Goal: Transaction & Acquisition: Purchase product/service

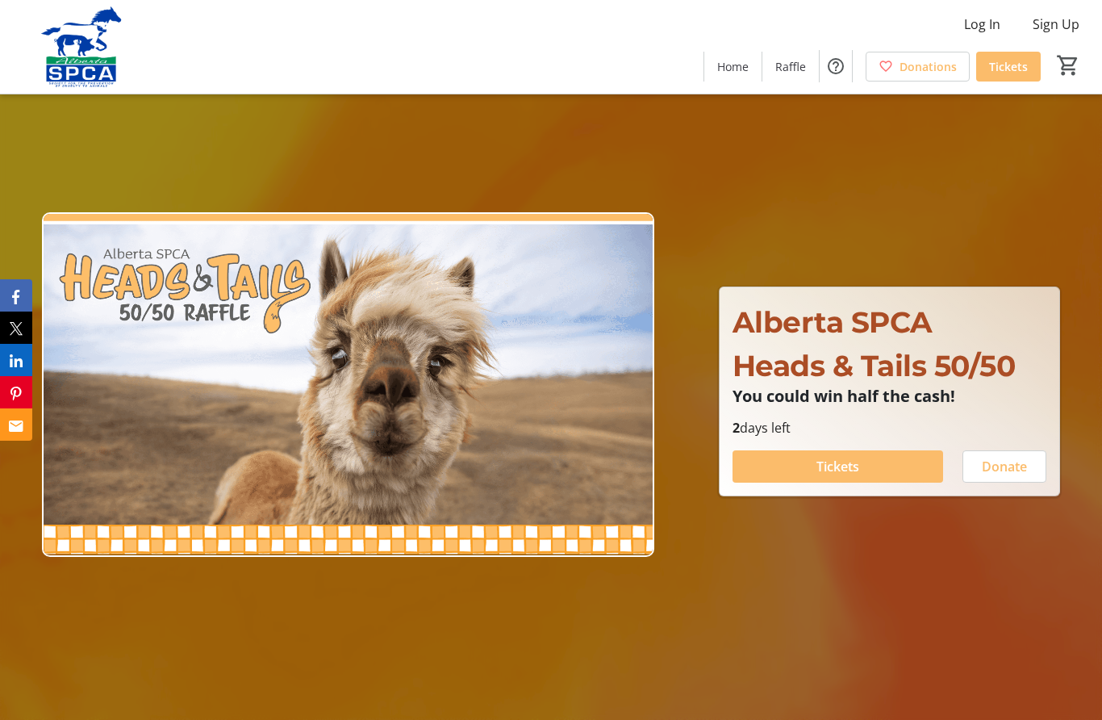
click at [832, 476] on span "Tickets" at bounding box center [838, 466] width 43 height 19
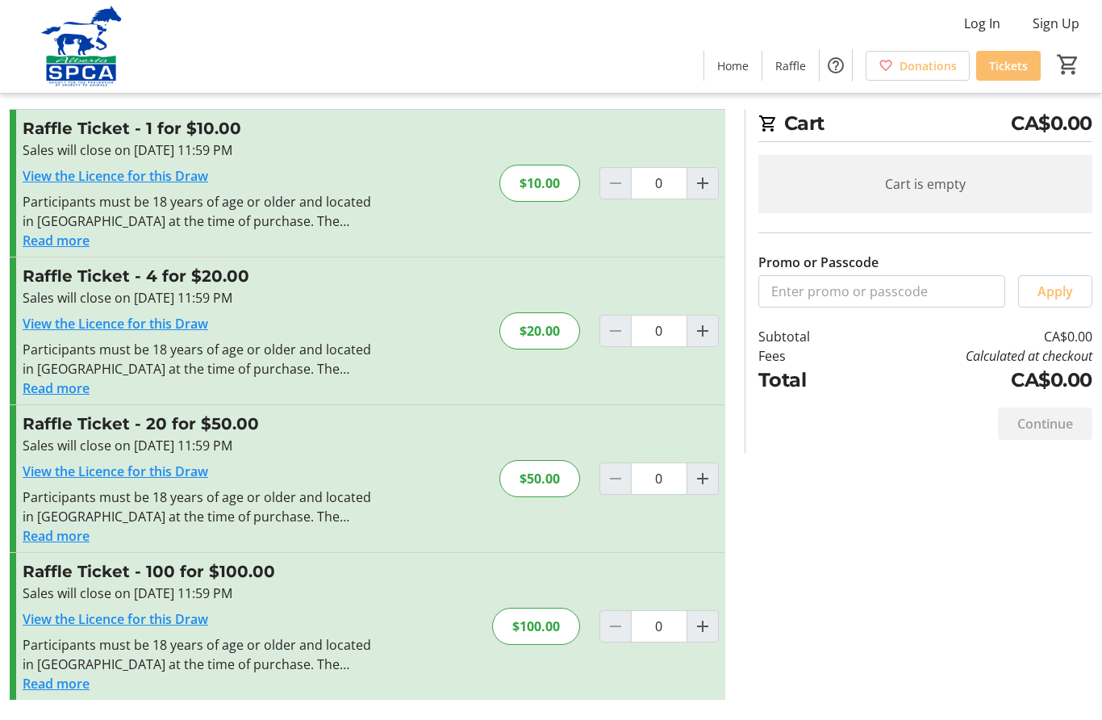
scroll to position [72, 0]
click at [696, 612] on span "Increment by one" at bounding box center [702, 627] width 31 height 31
type input "1"
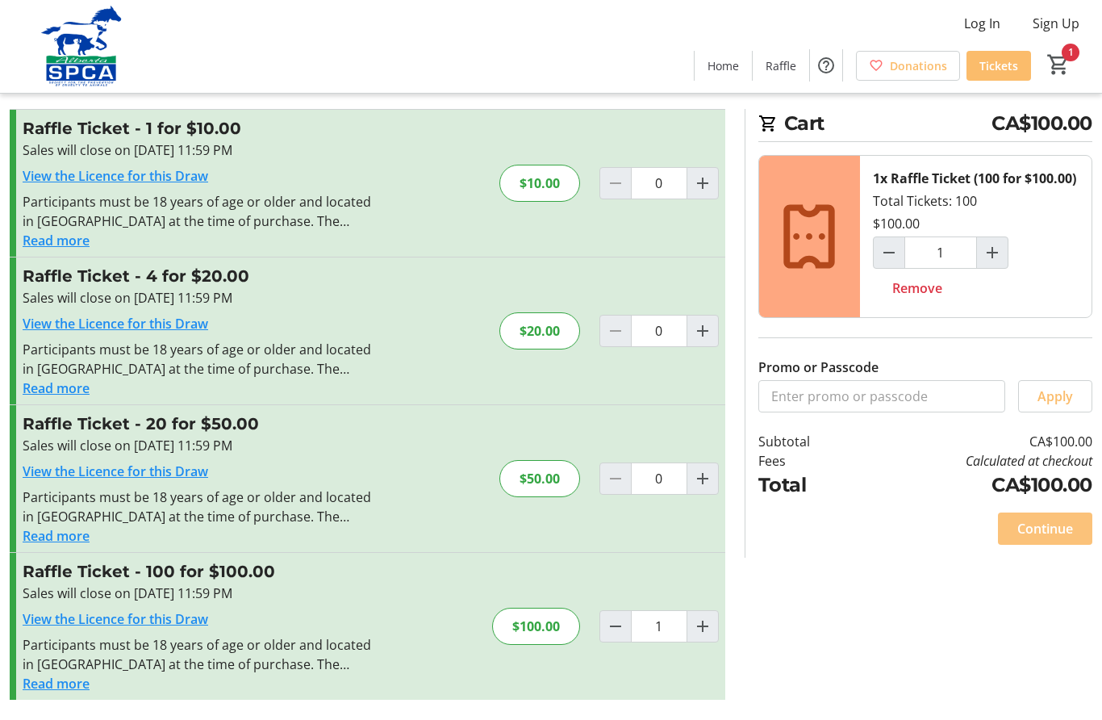
click at [1046, 539] on span "Continue" at bounding box center [1045, 529] width 56 height 19
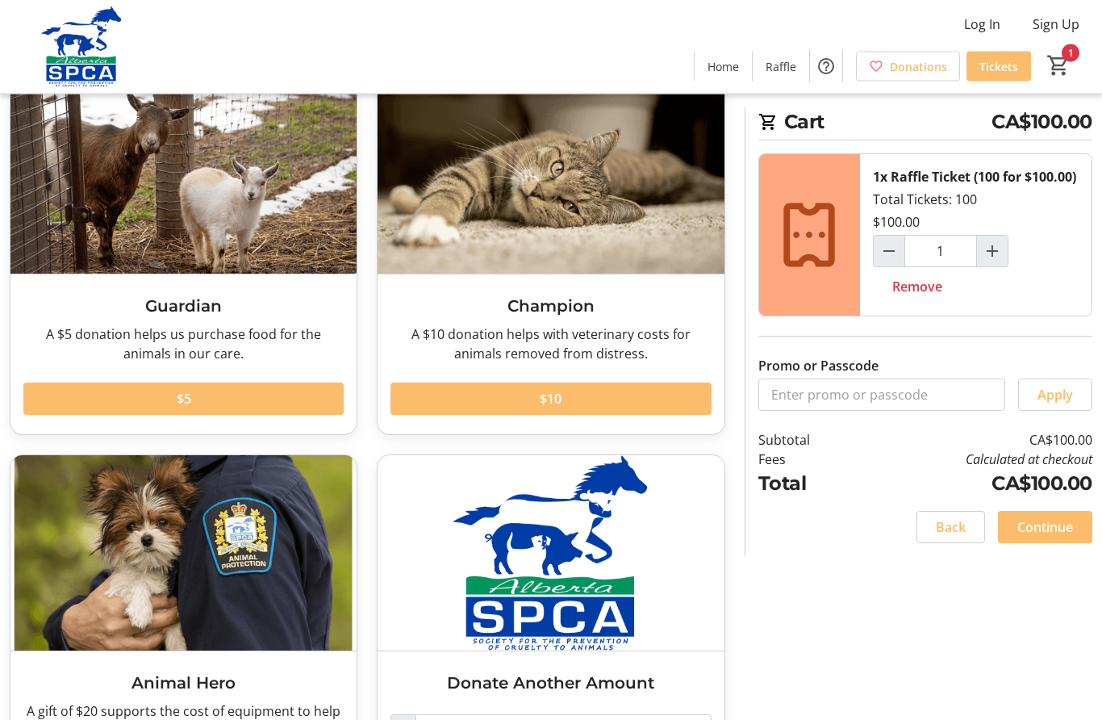
scroll to position [148, 0]
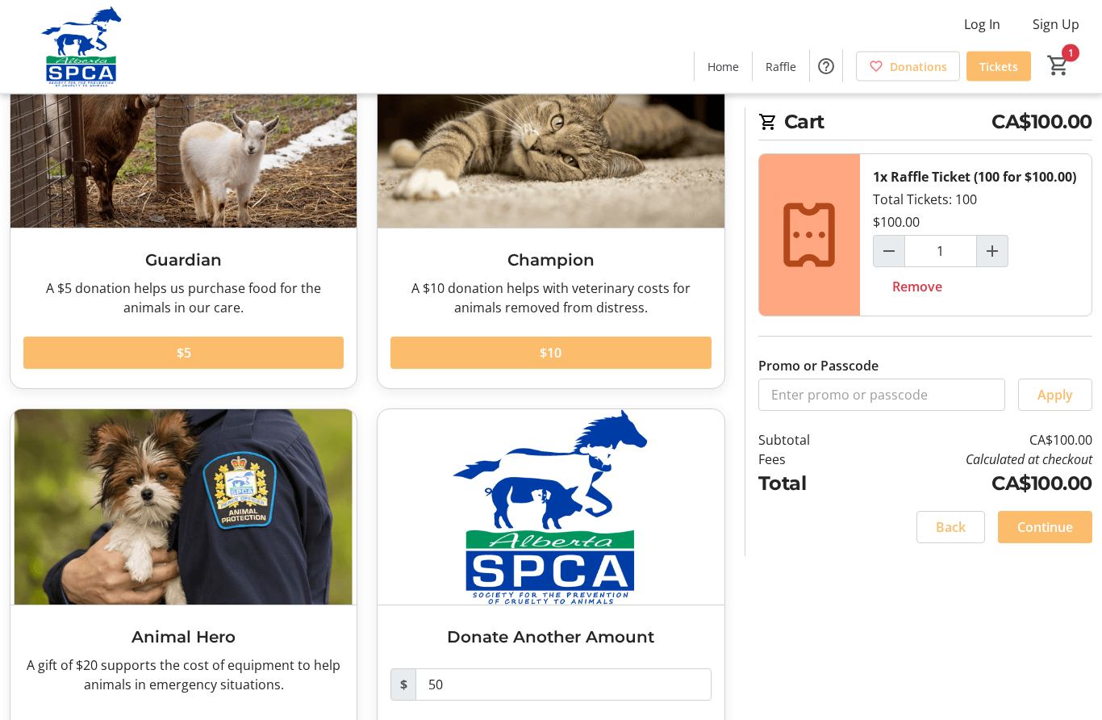
click at [1045, 546] on span at bounding box center [1045, 526] width 94 height 39
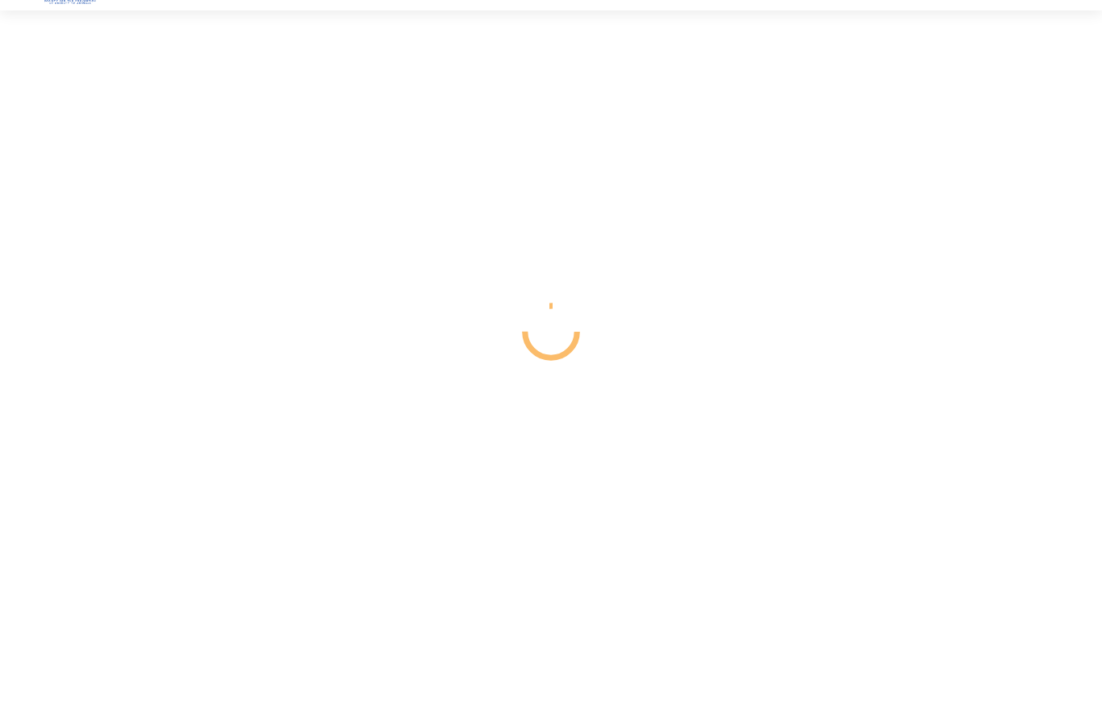
scroll to position [72, 0]
select select "CA"
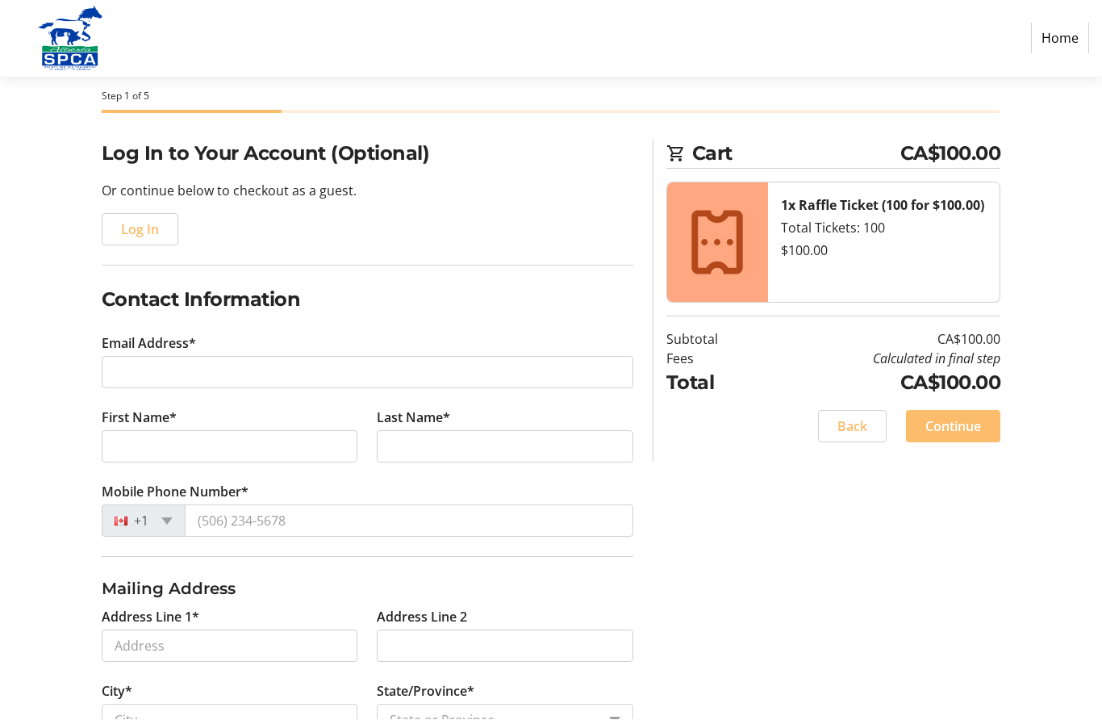
scroll to position [73, 0]
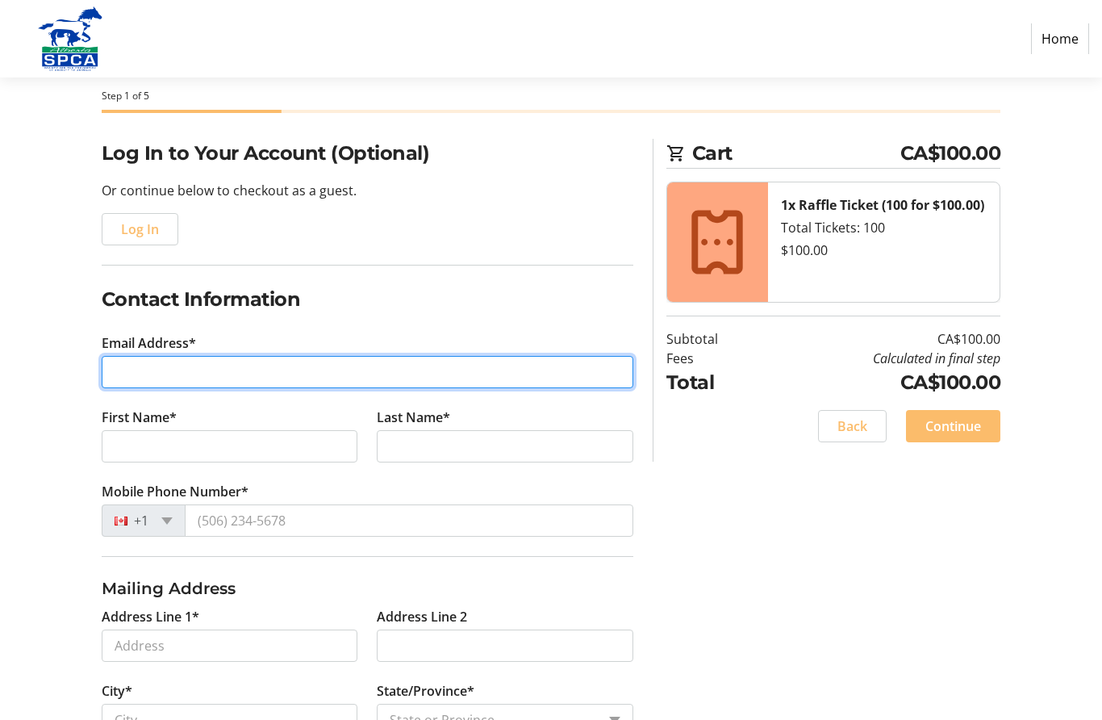
click at [272, 378] on input "Email Address*" at bounding box center [368, 372] width 532 height 32
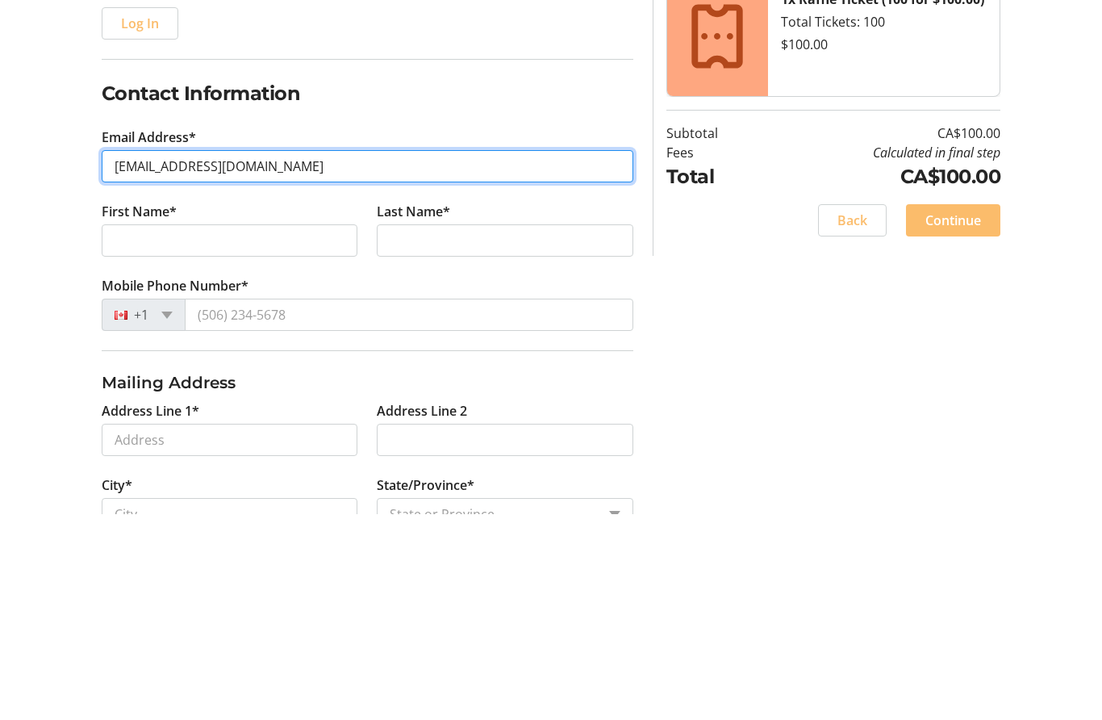
type input "[EMAIL_ADDRESS][DOMAIN_NAME]"
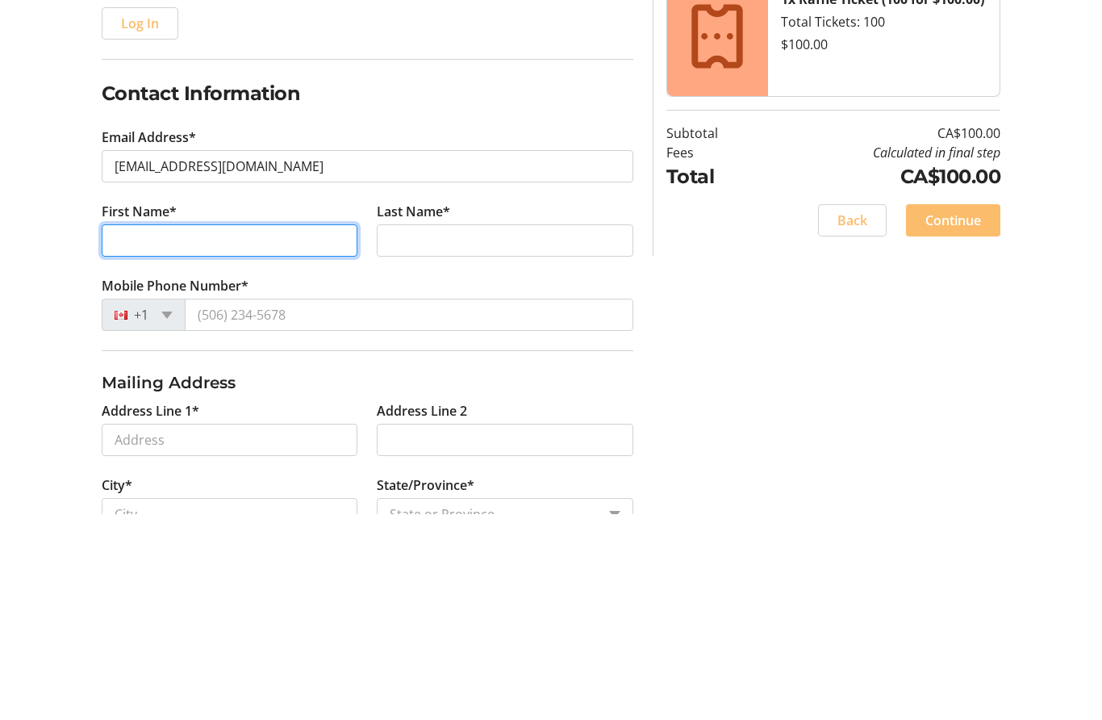
click at [248, 431] on input "First Name*" at bounding box center [230, 447] width 257 height 32
type input "[PERSON_NAME]"
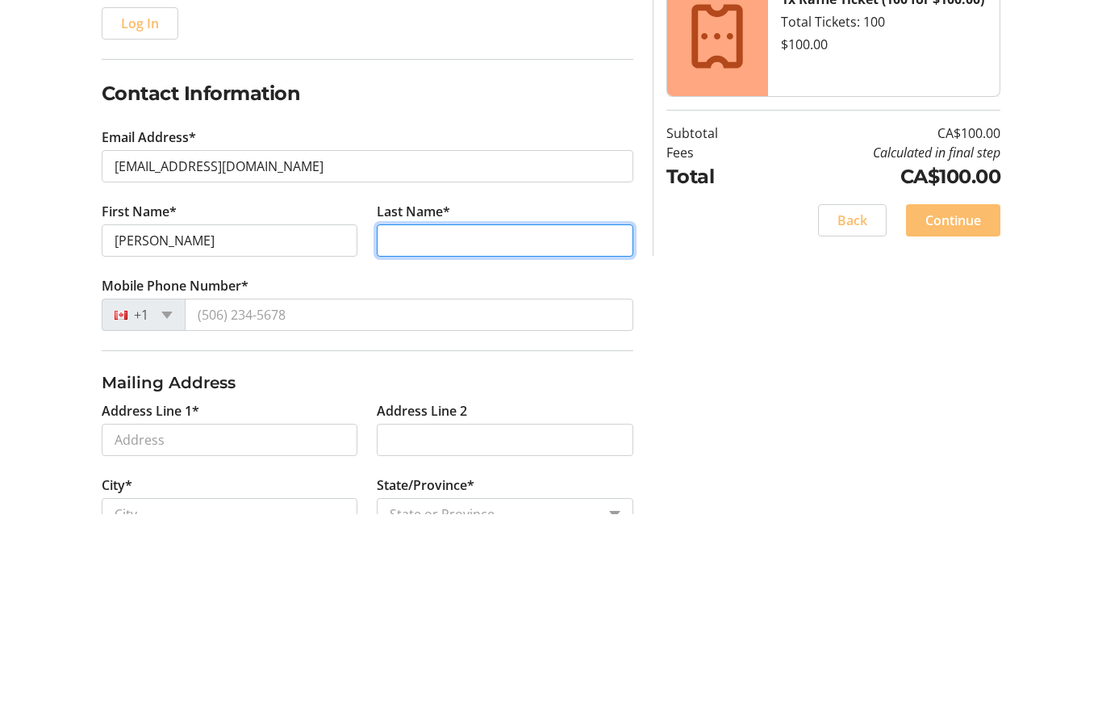
click at [482, 431] on input "Last Name*" at bounding box center [505, 447] width 257 height 32
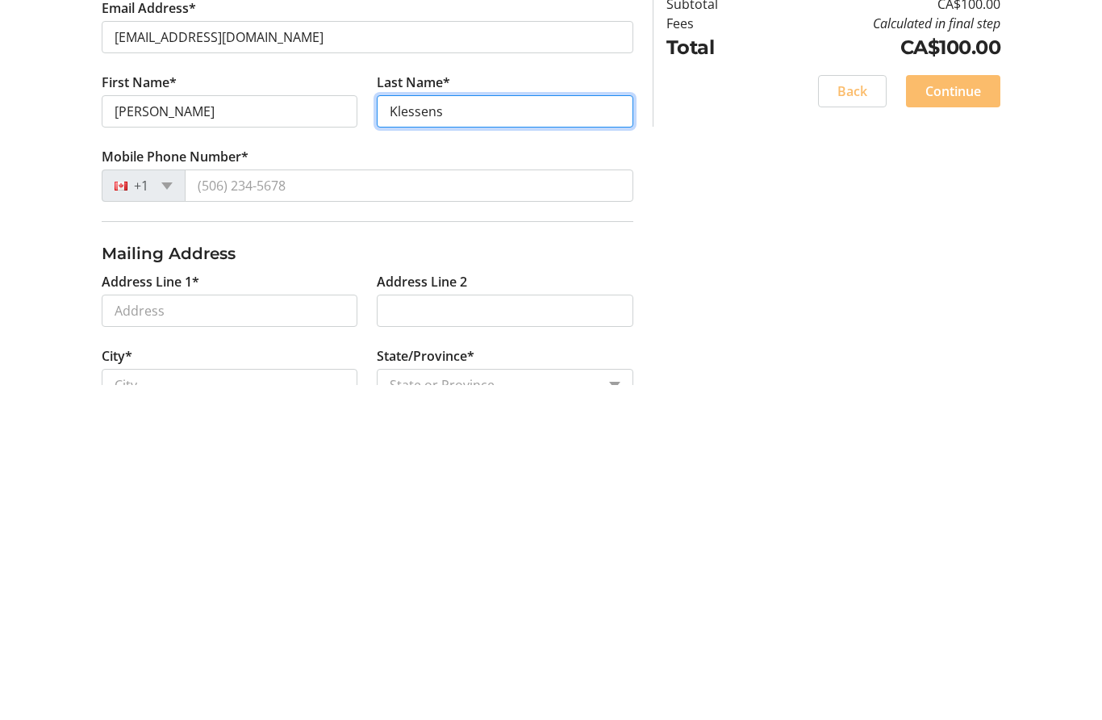
type input "Klessens"
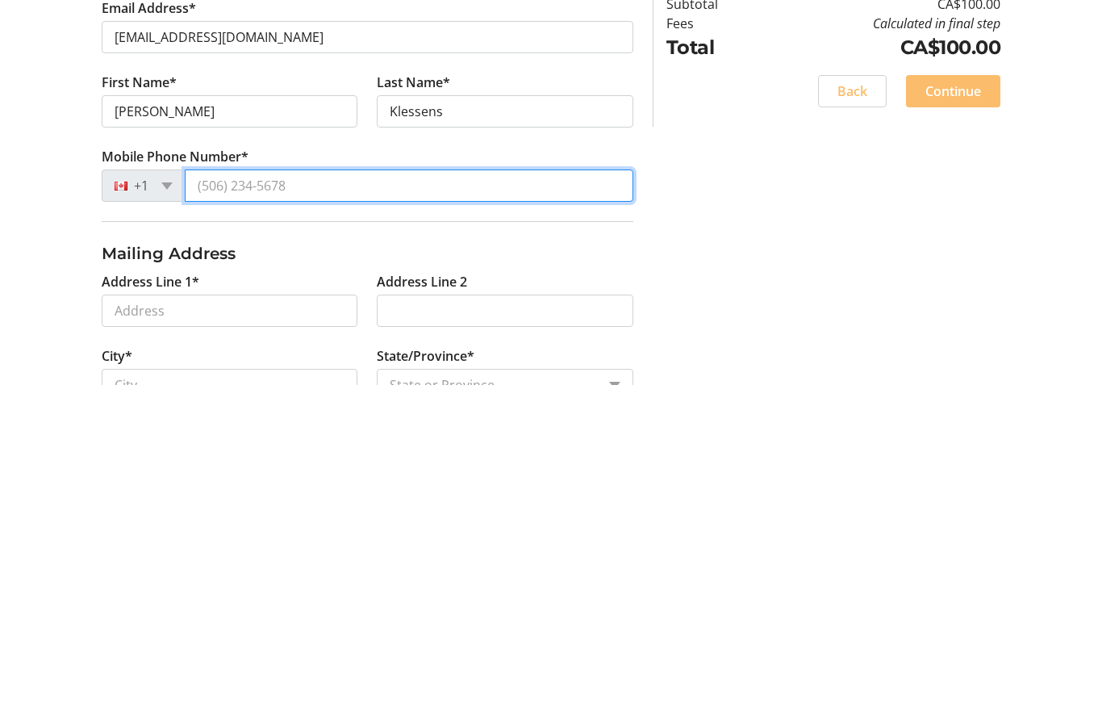
click at [242, 505] on input "Mobile Phone Number*" at bounding box center [409, 521] width 449 height 32
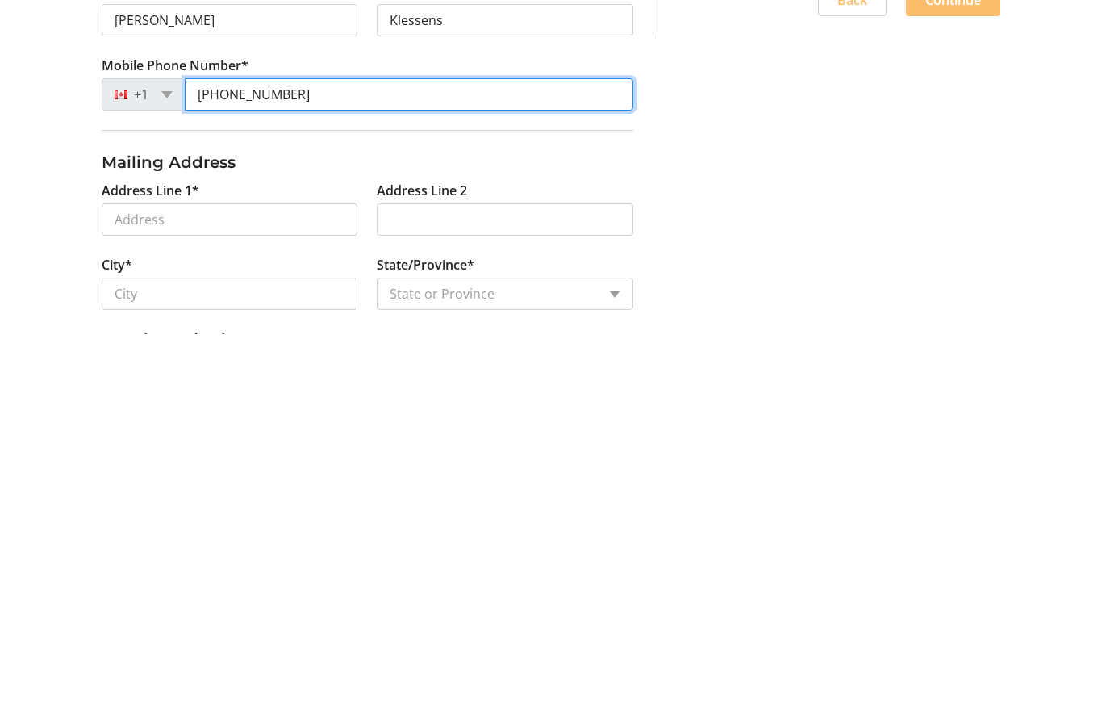
type input "[PHONE_NUMBER]"
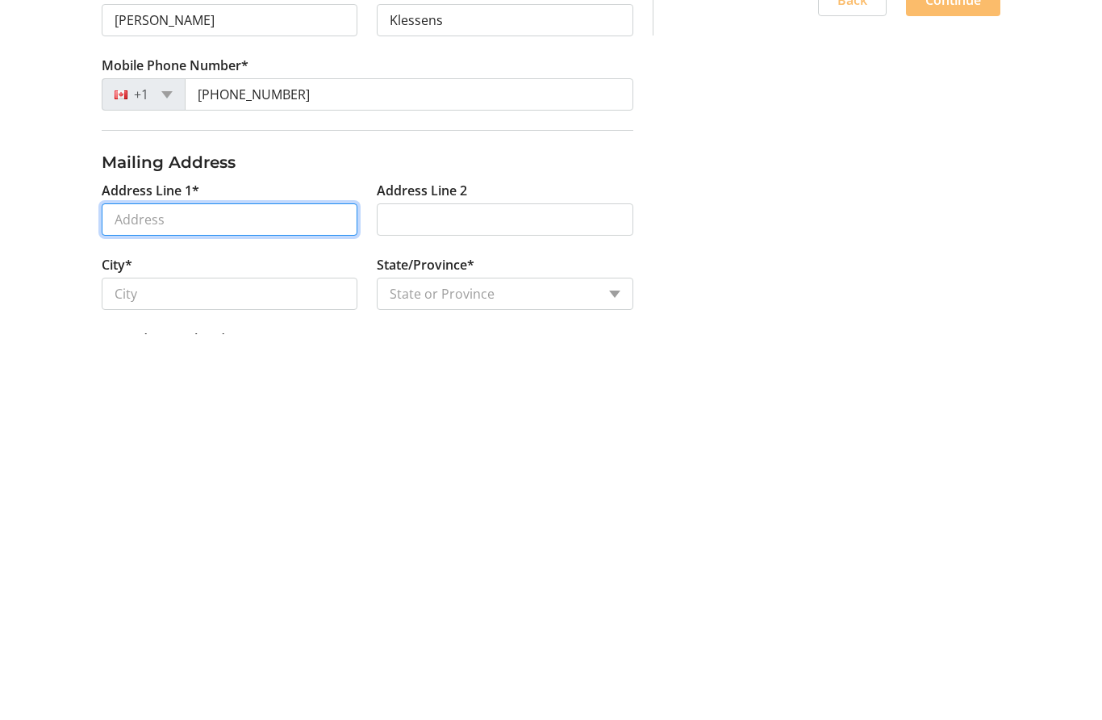
click at [244, 590] on input "Address Line 1*" at bounding box center [230, 606] width 257 height 32
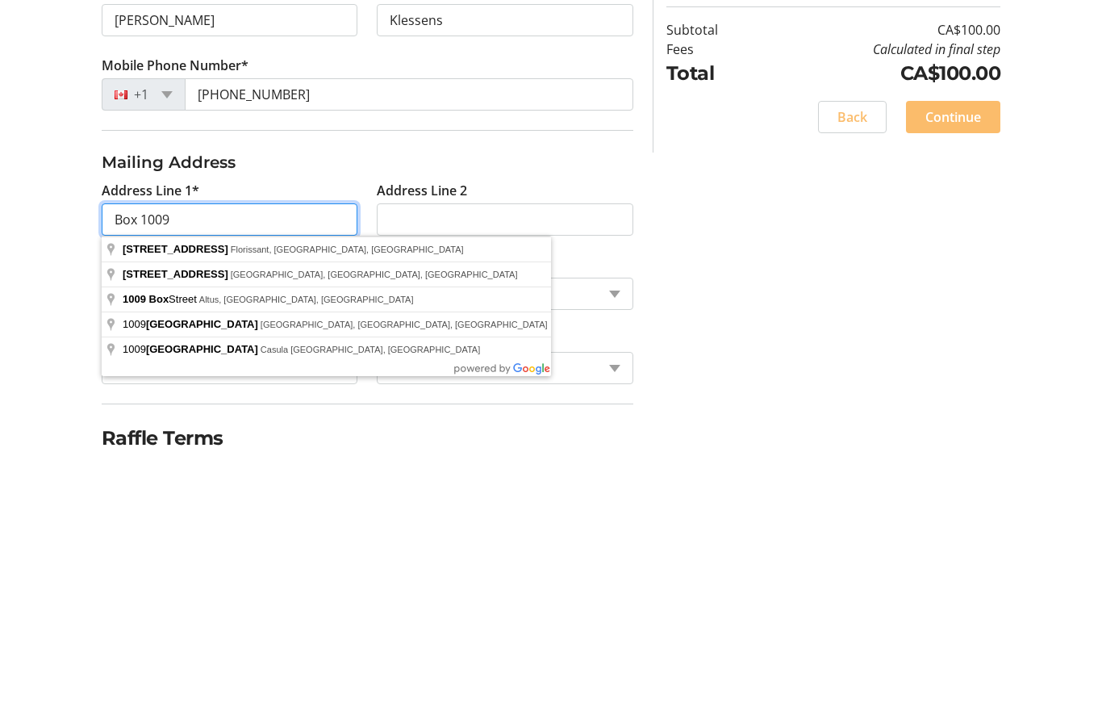
scroll to position [240, 0]
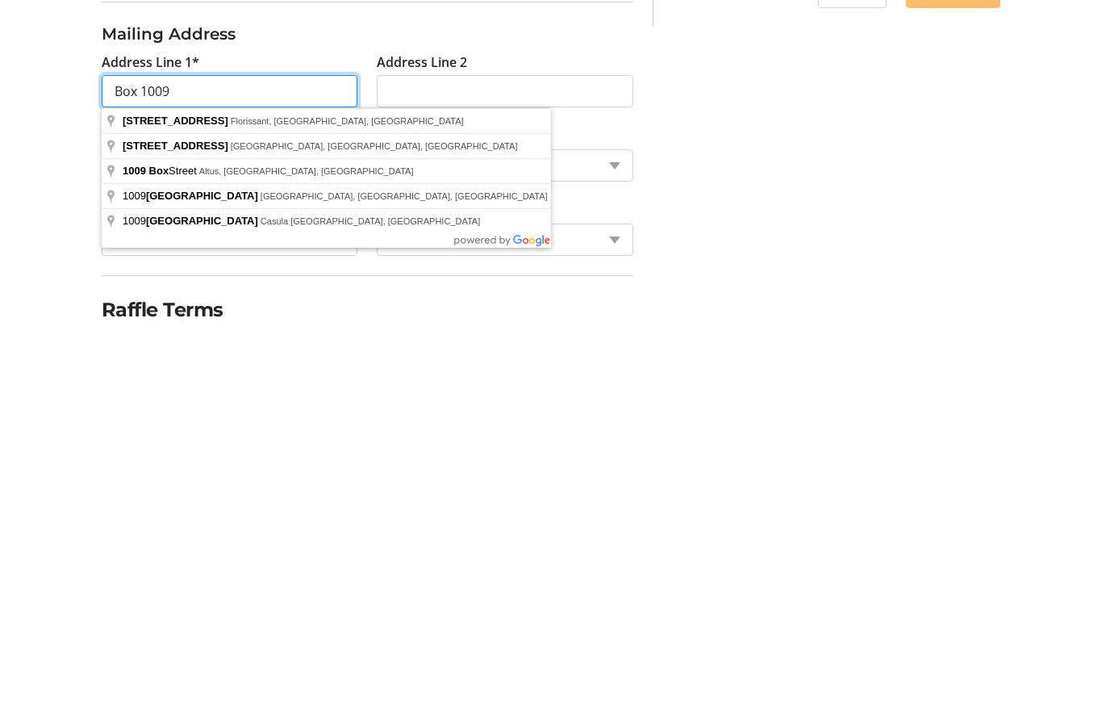
type input "Box 1009"
click at [815, 122] on div "Log In to Your Account (Optional) Or continue below to checkout as a guest. Log…" at bounding box center [551, 376] width 1102 height 811
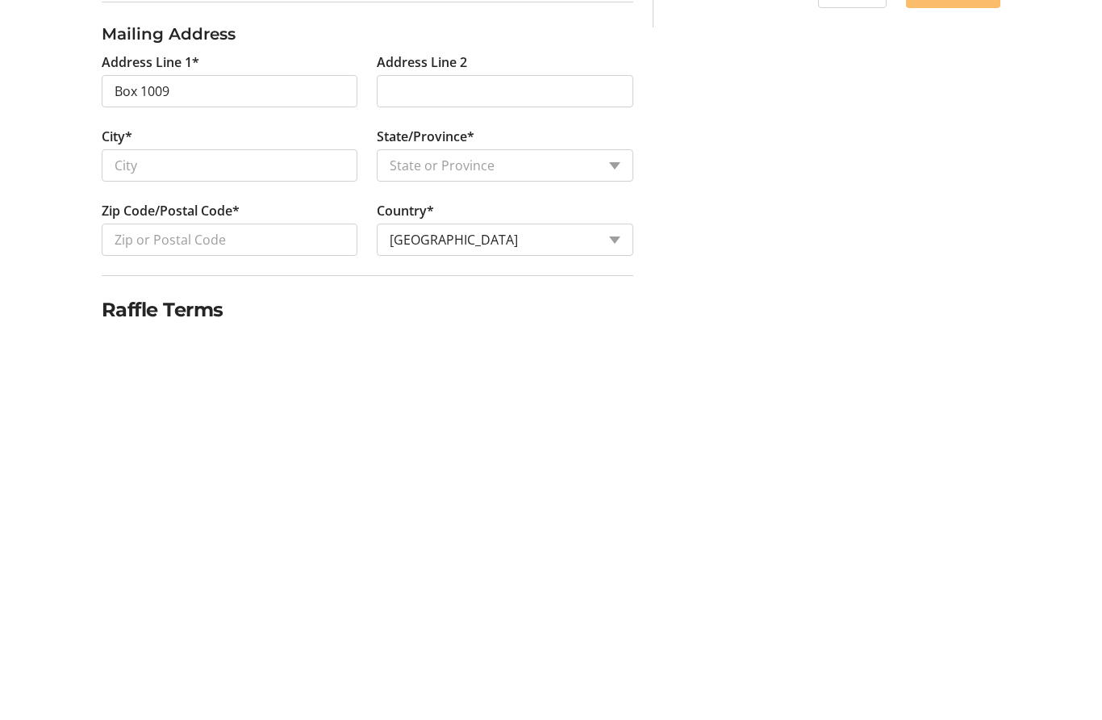
scroll to position [303, 0]
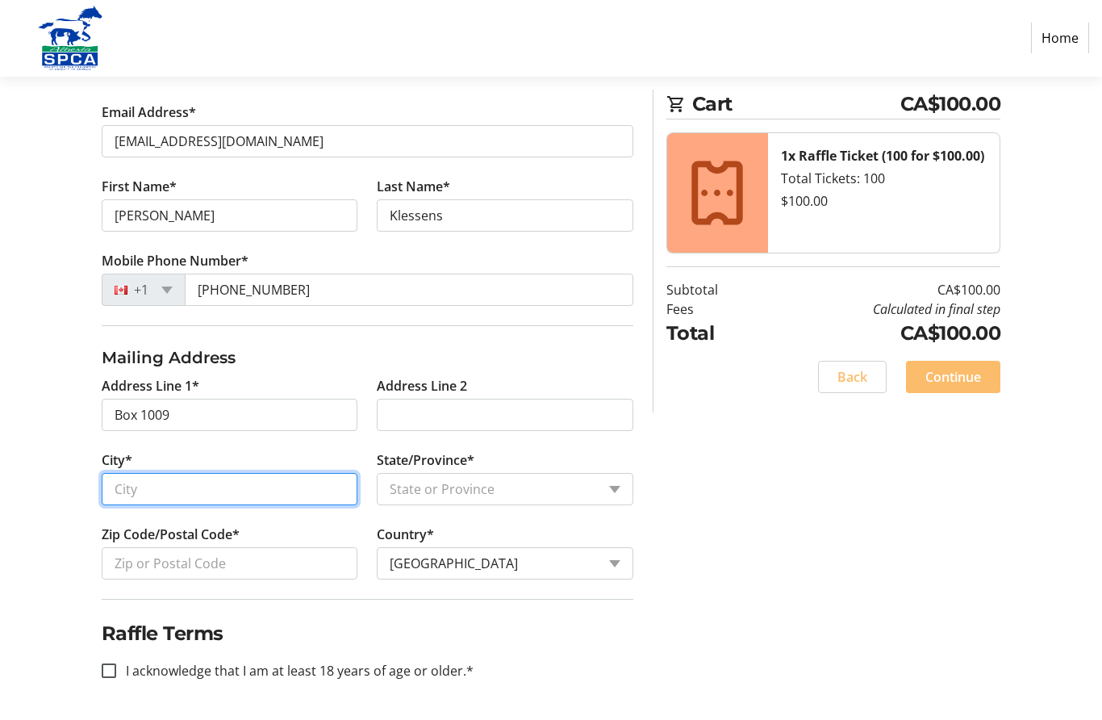
click at [207, 503] on input "City*" at bounding box center [230, 490] width 257 height 32
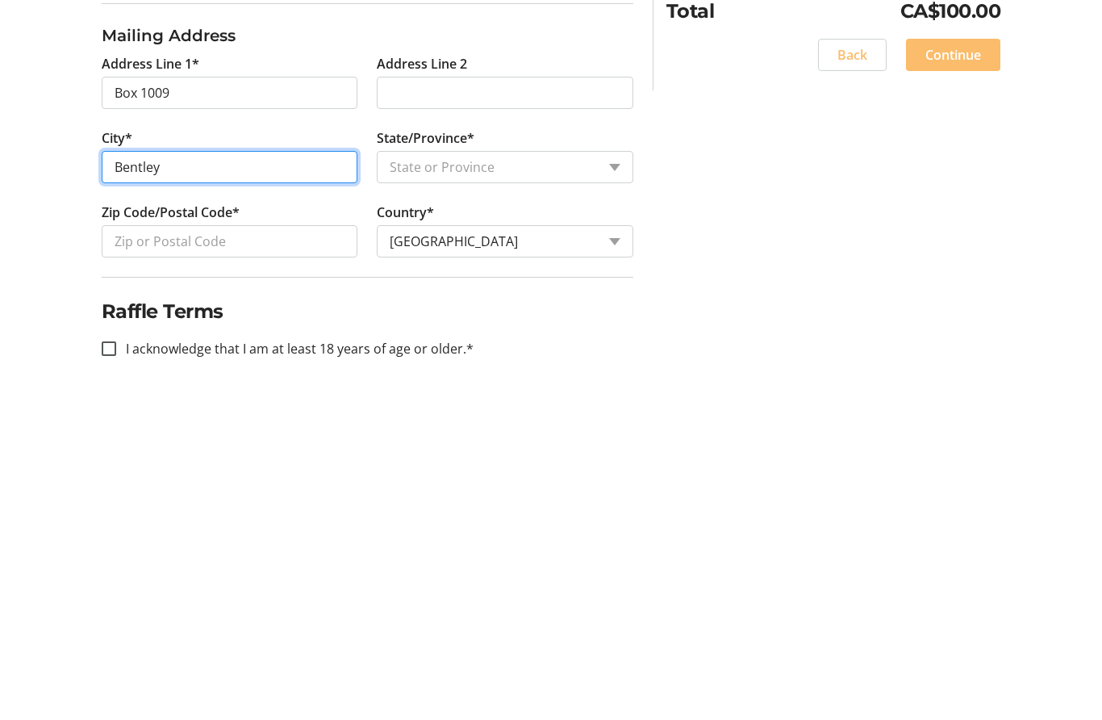
type input "Bentley"
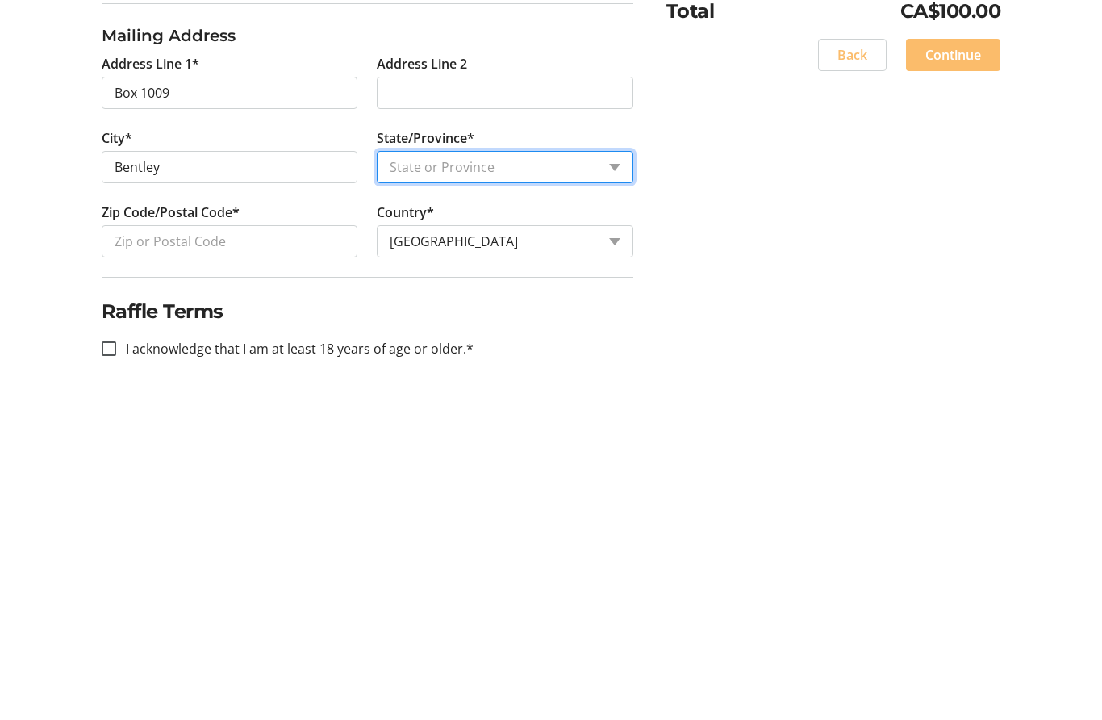
click at [531, 474] on select "State or Province State or Province [GEOGRAPHIC_DATA] [GEOGRAPHIC_DATA] [GEOGRA…" at bounding box center [505, 490] width 257 height 32
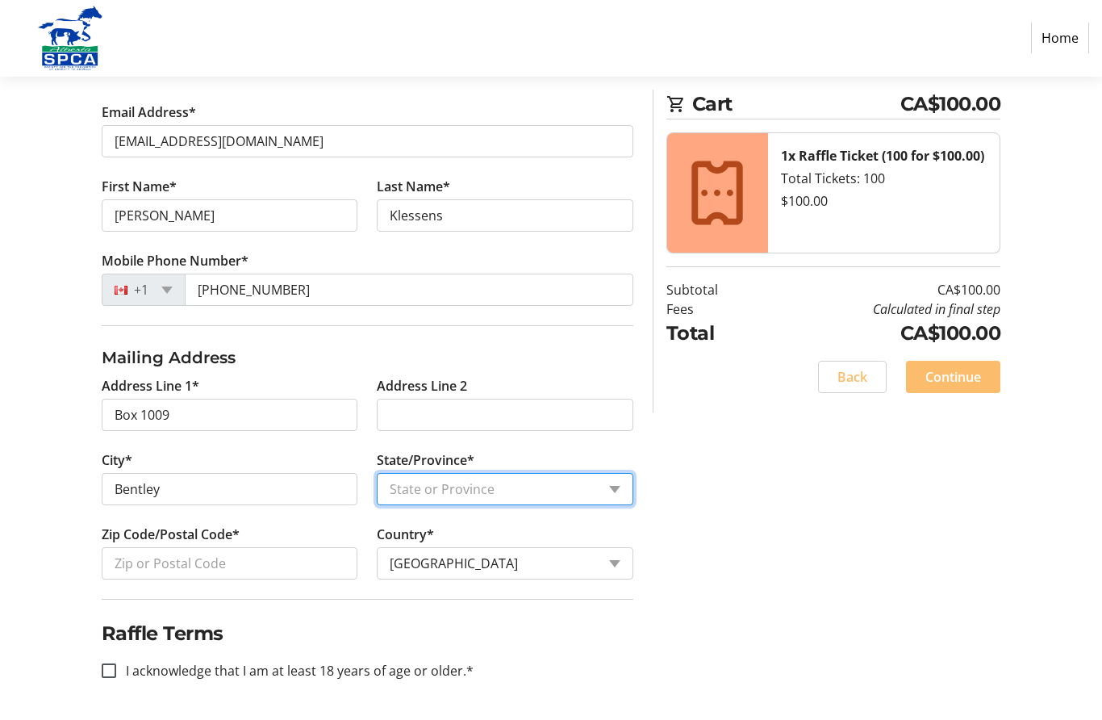
select select "AB"
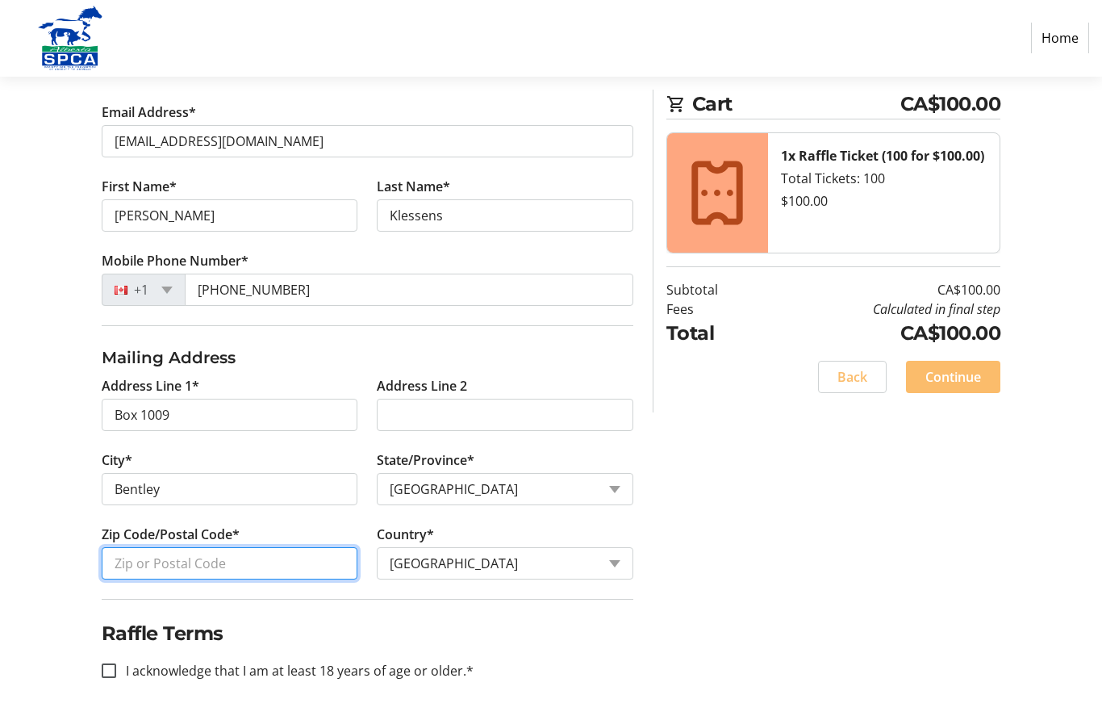
click at [241, 563] on input "Zip Code/Postal Code*" at bounding box center [230, 564] width 257 height 32
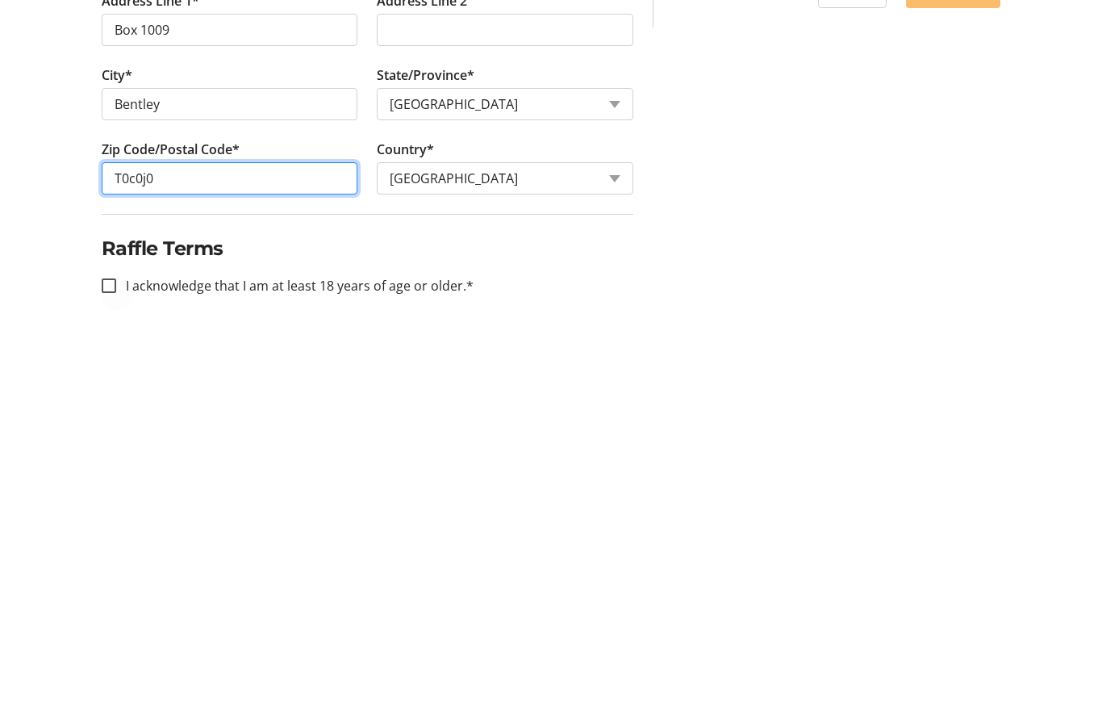
type input "T0c0j0"
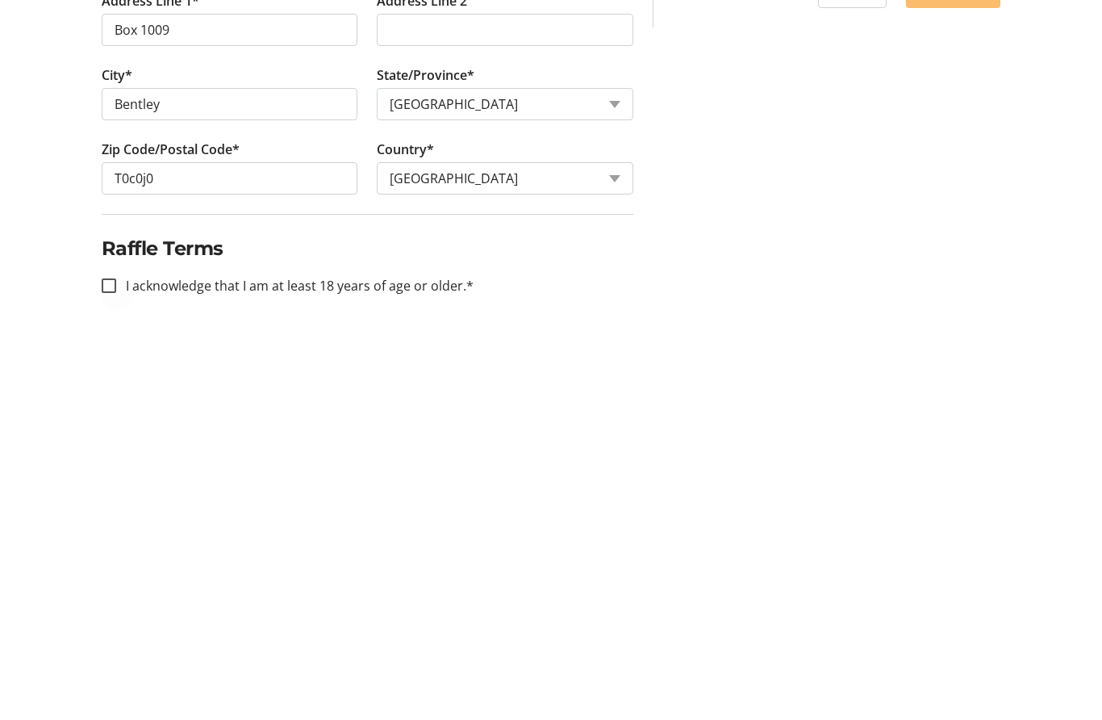
click at [116, 652] on div at bounding box center [109, 671] width 39 height 39
checkbox input "true"
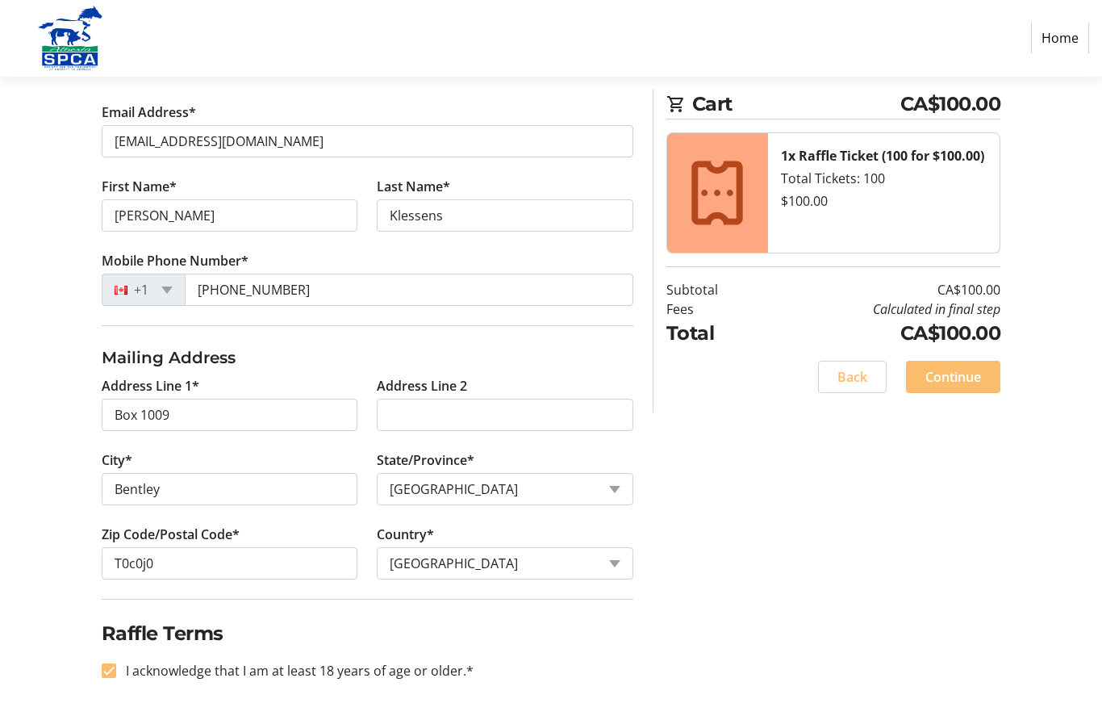
click at [966, 377] on span "Continue" at bounding box center [953, 377] width 56 height 19
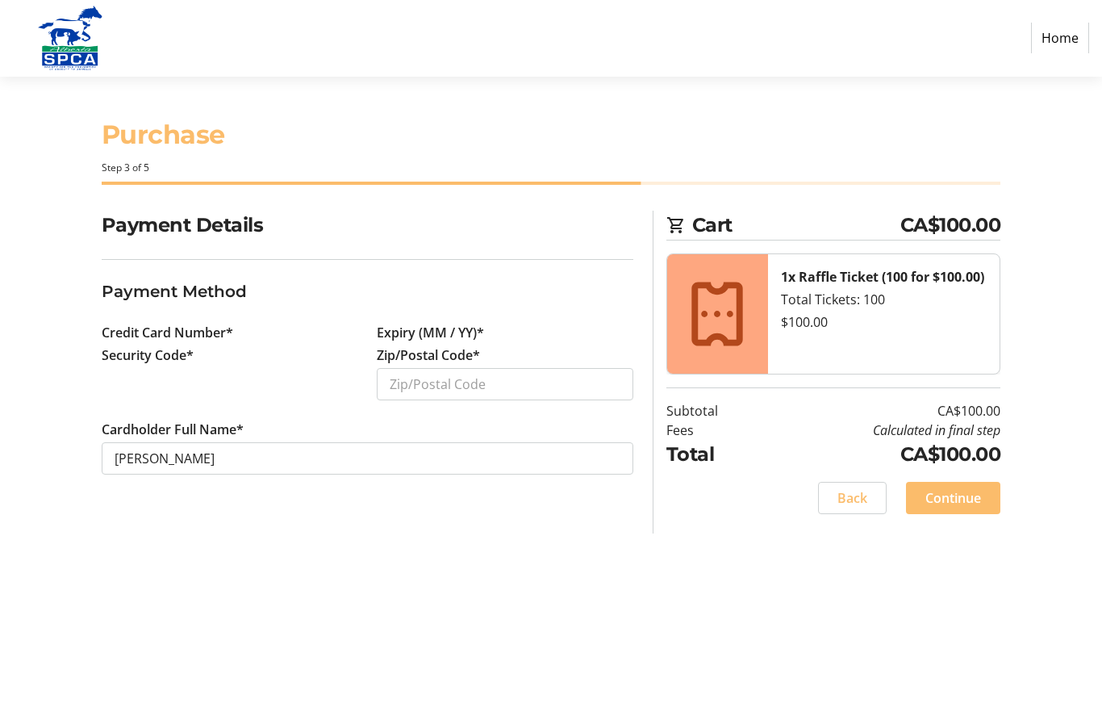
scroll to position [72, 0]
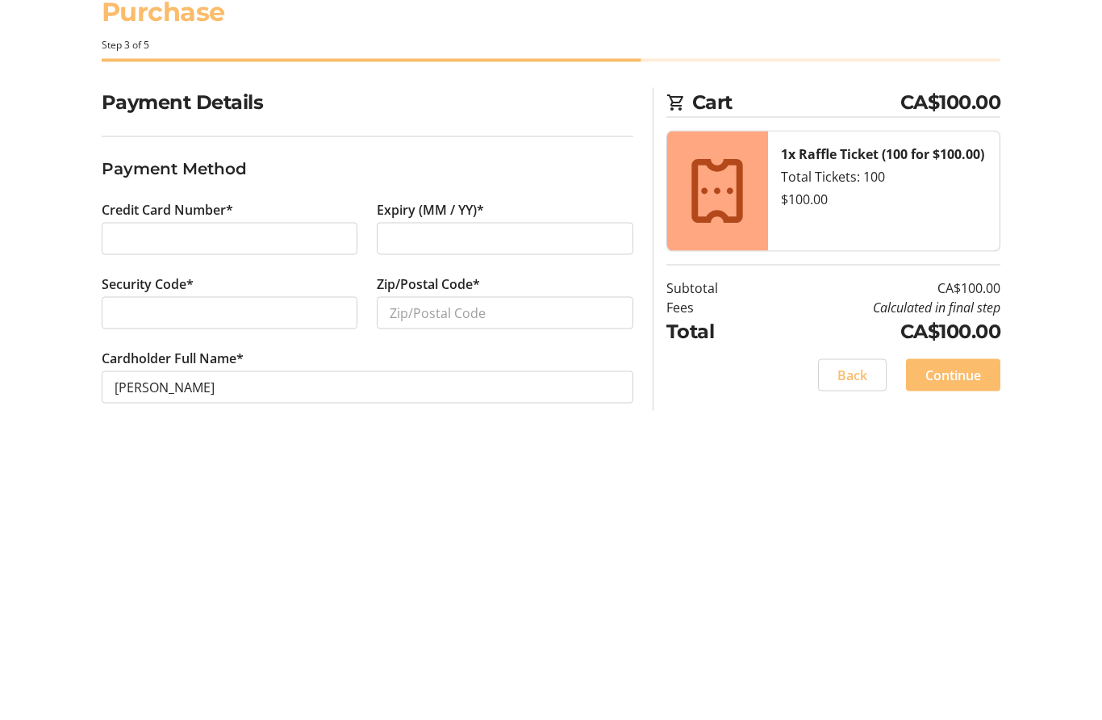
click at [266, 420] on div at bounding box center [230, 436] width 257 height 32
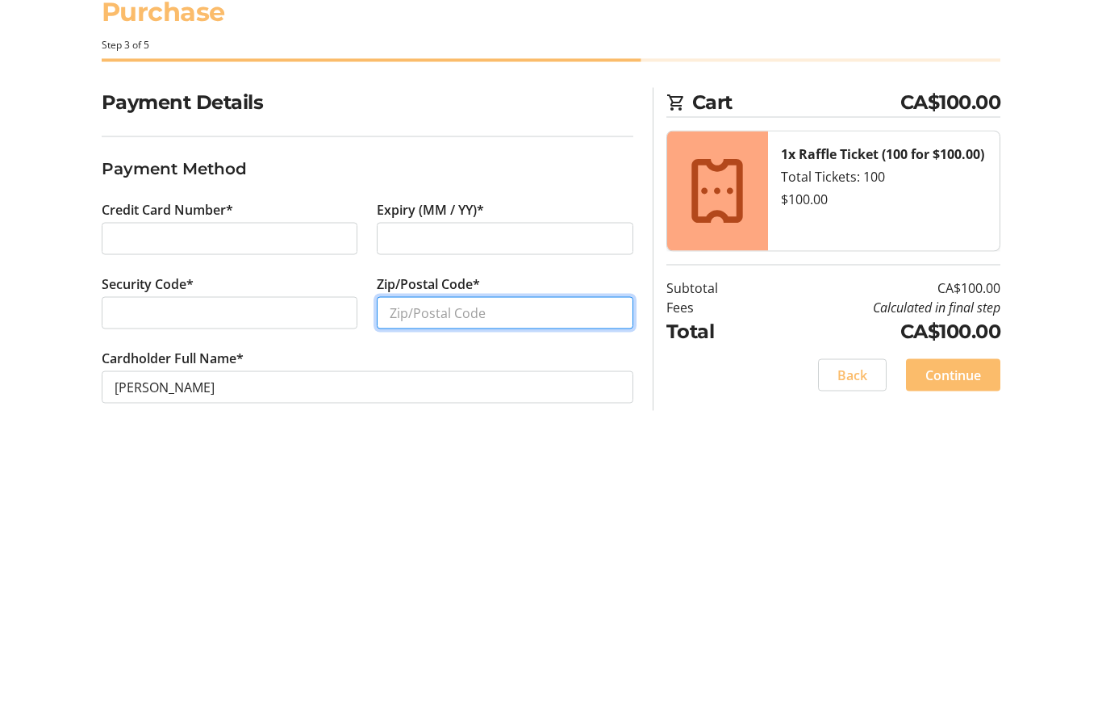
click at [505, 420] on input "Zip/Postal Code*" at bounding box center [505, 436] width 257 height 32
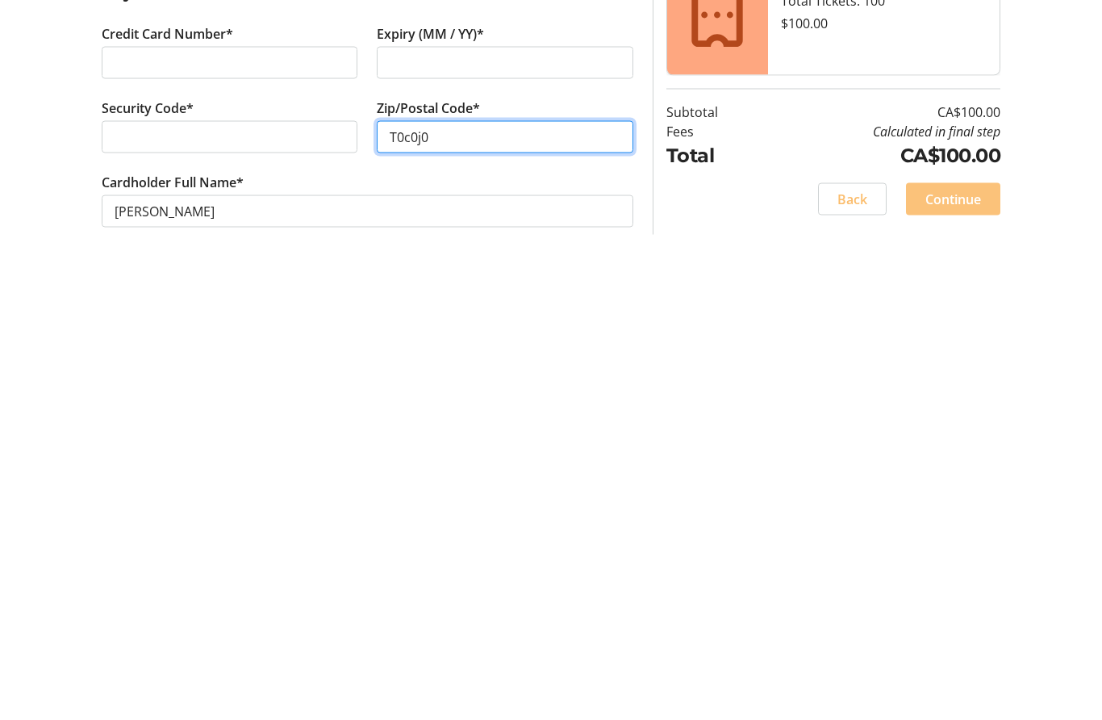
type input "T0c0j0"
click at [954, 489] on span "Continue" at bounding box center [953, 498] width 56 height 19
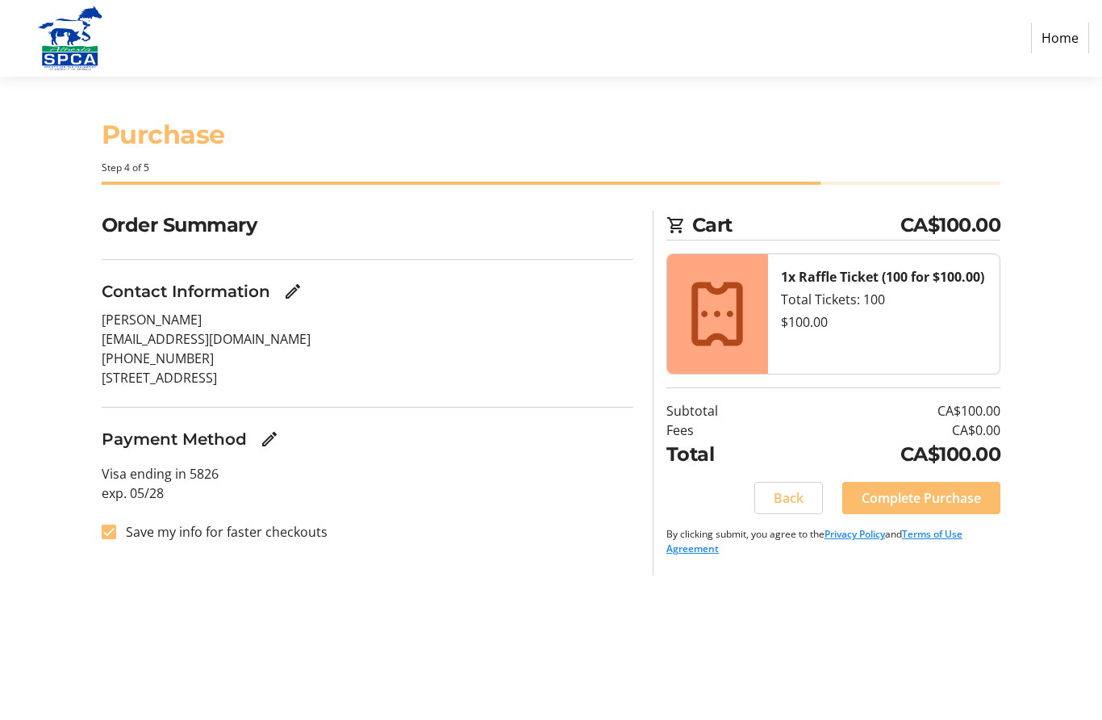
click at [917, 489] on span "Complete Purchase" at bounding box center [921, 498] width 119 height 19
